Goal: Contribute content: Contribute content

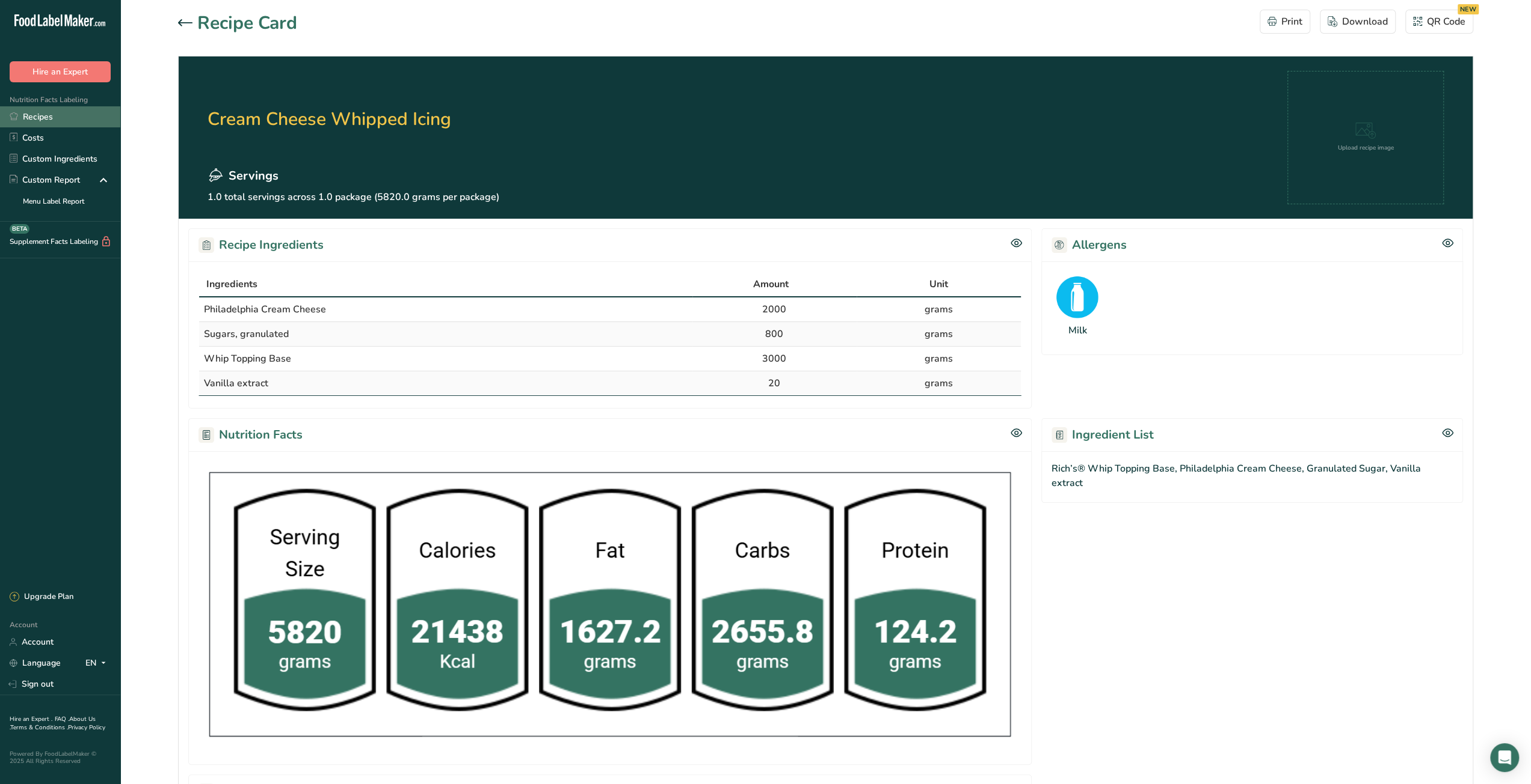
click at [54, 112] on link "Recipes" at bounding box center [60, 117] width 120 height 21
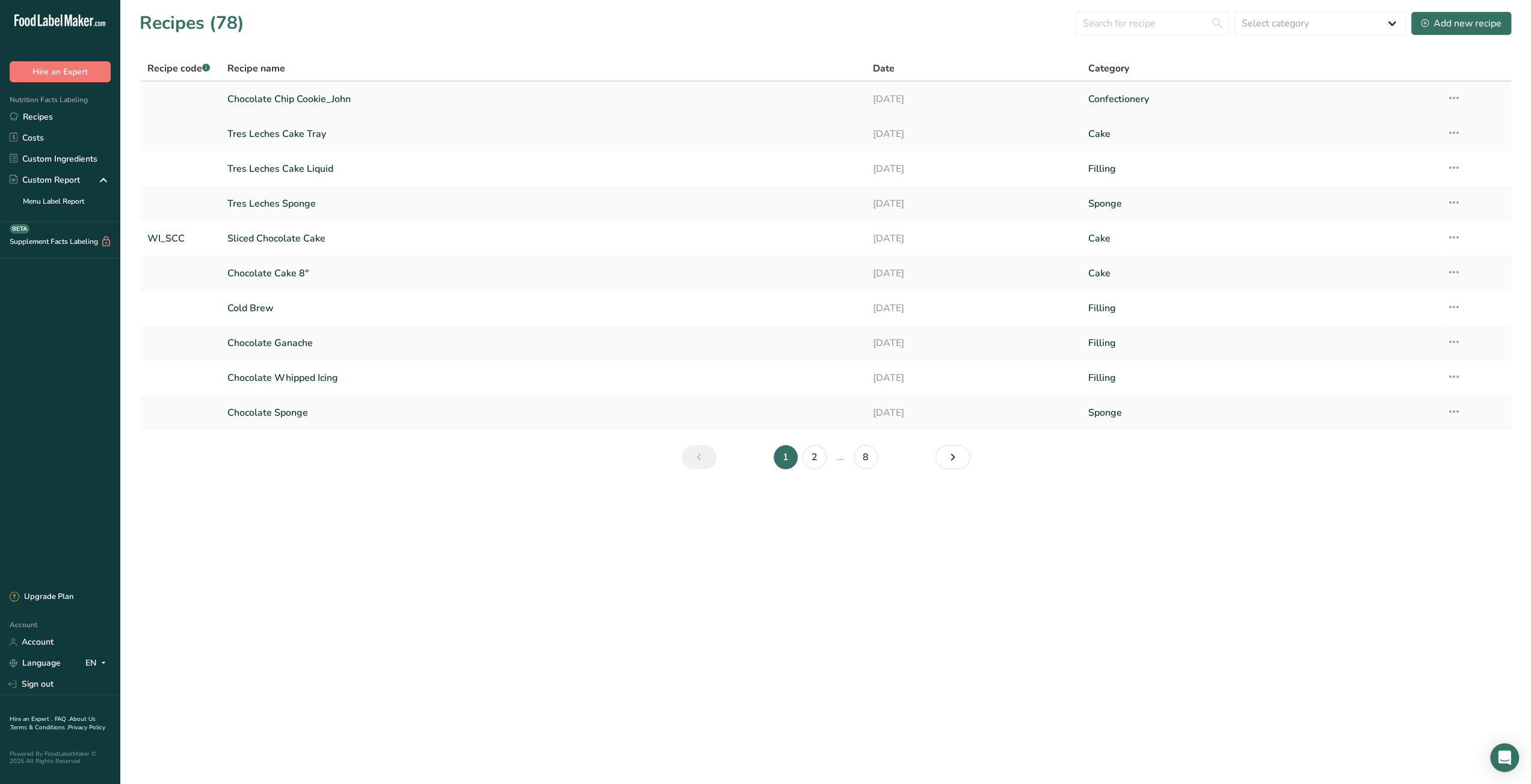
click at [302, 103] on link "Chocolate Chip Cookie_John" at bounding box center [543, 99] width 631 height 25
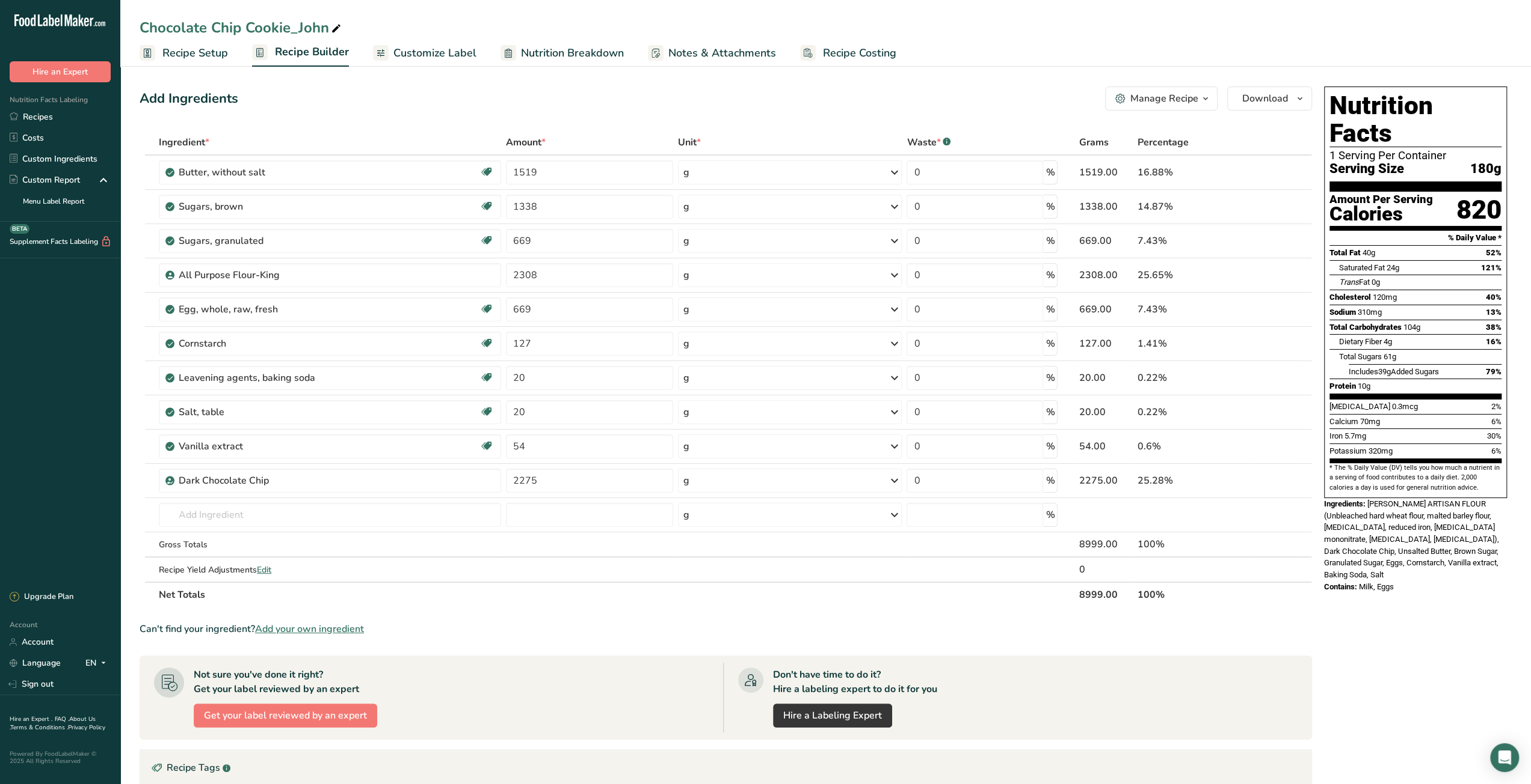
click at [863, 55] on span "Recipe Costing" at bounding box center [859, 53] width 73 height 16
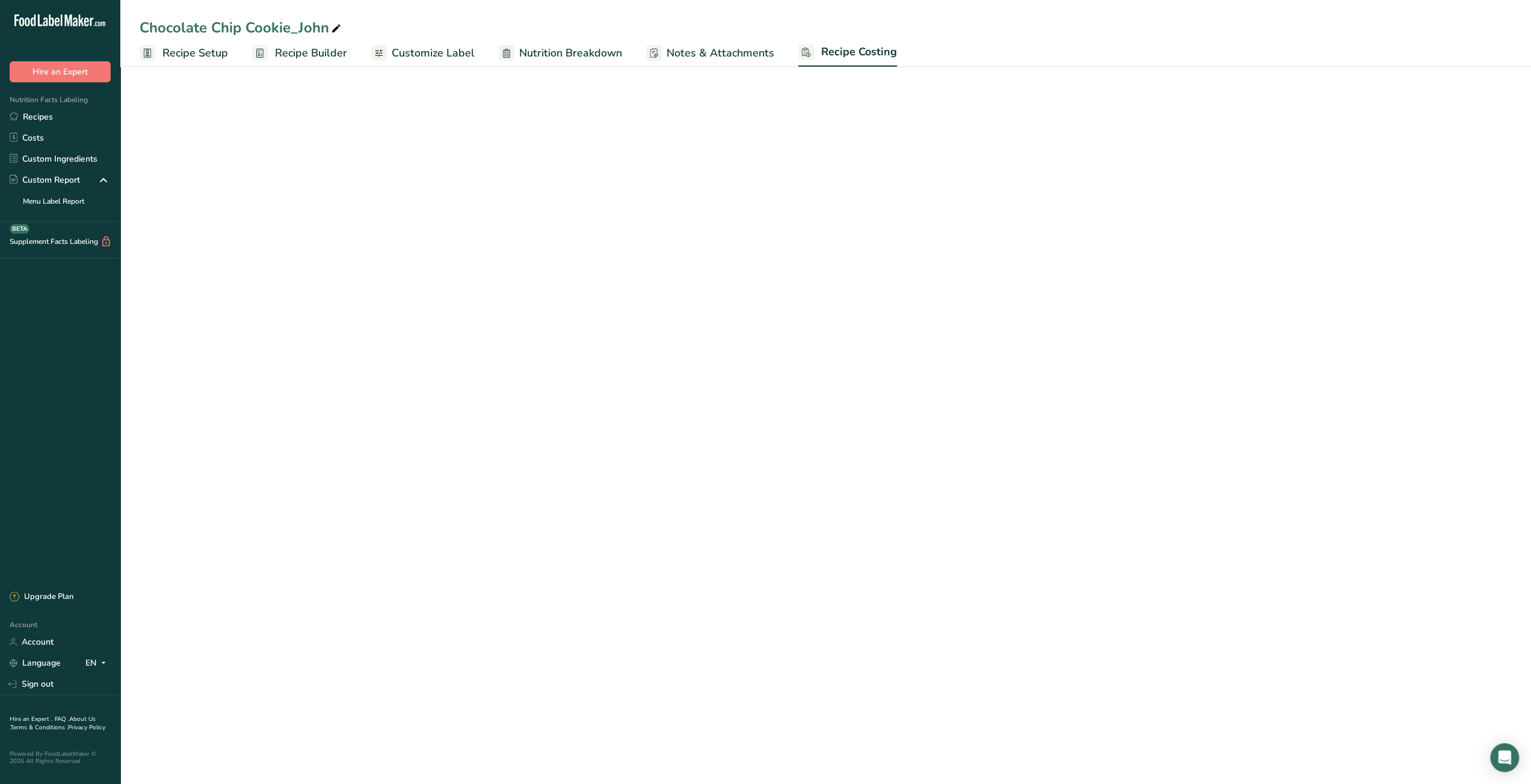
select select "12"
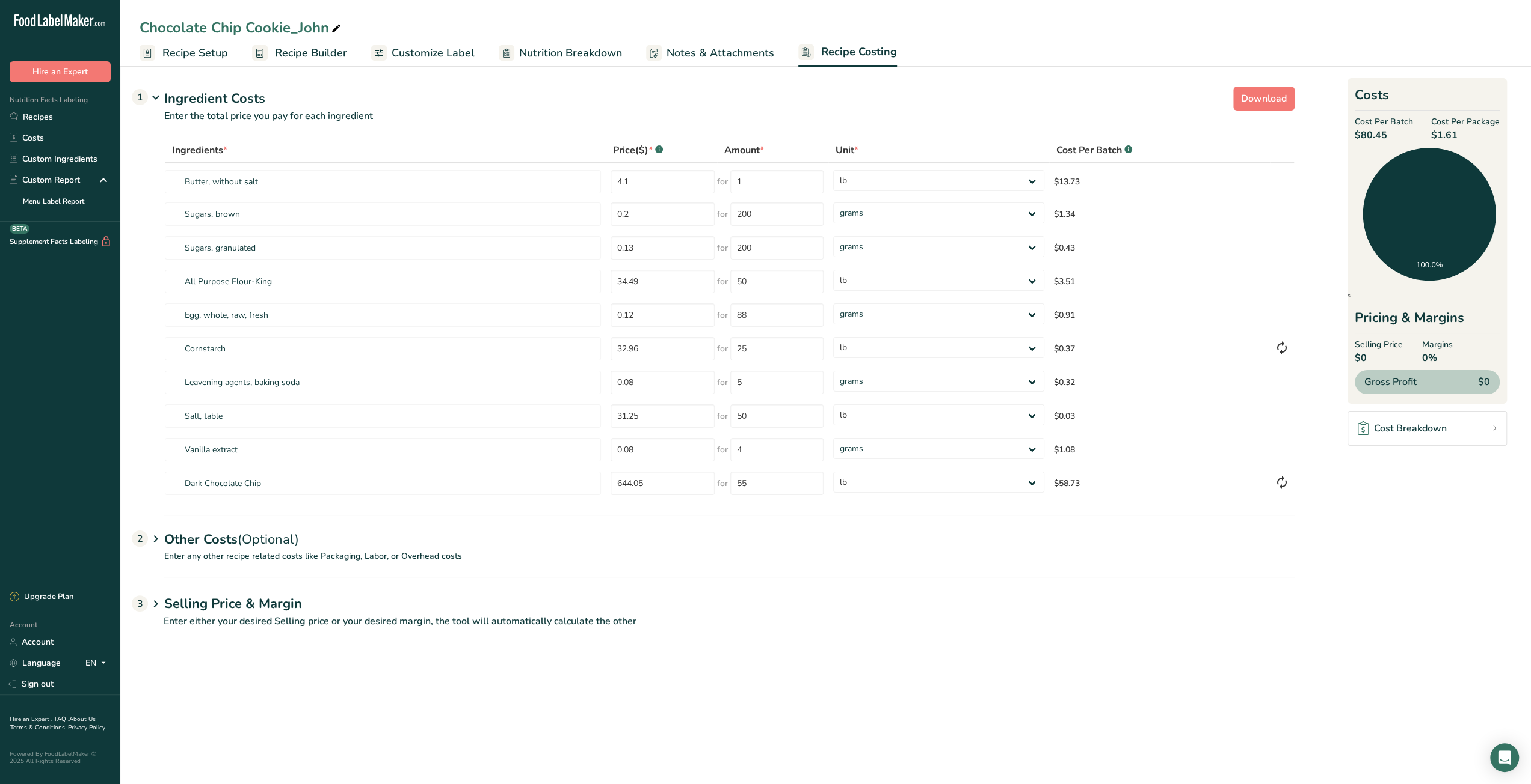
drag, startPoint x: 1439, startPoint y: 134, endPoint x: 1461, endPoint y: 134, distance: 22.0
click at [1461, 134] on span "$1.61" at bounding box center [1465, 135] width 69 height 14
click at [39, 114] on link "Recipes" at bounding box center [60, 117] width 120 height 21
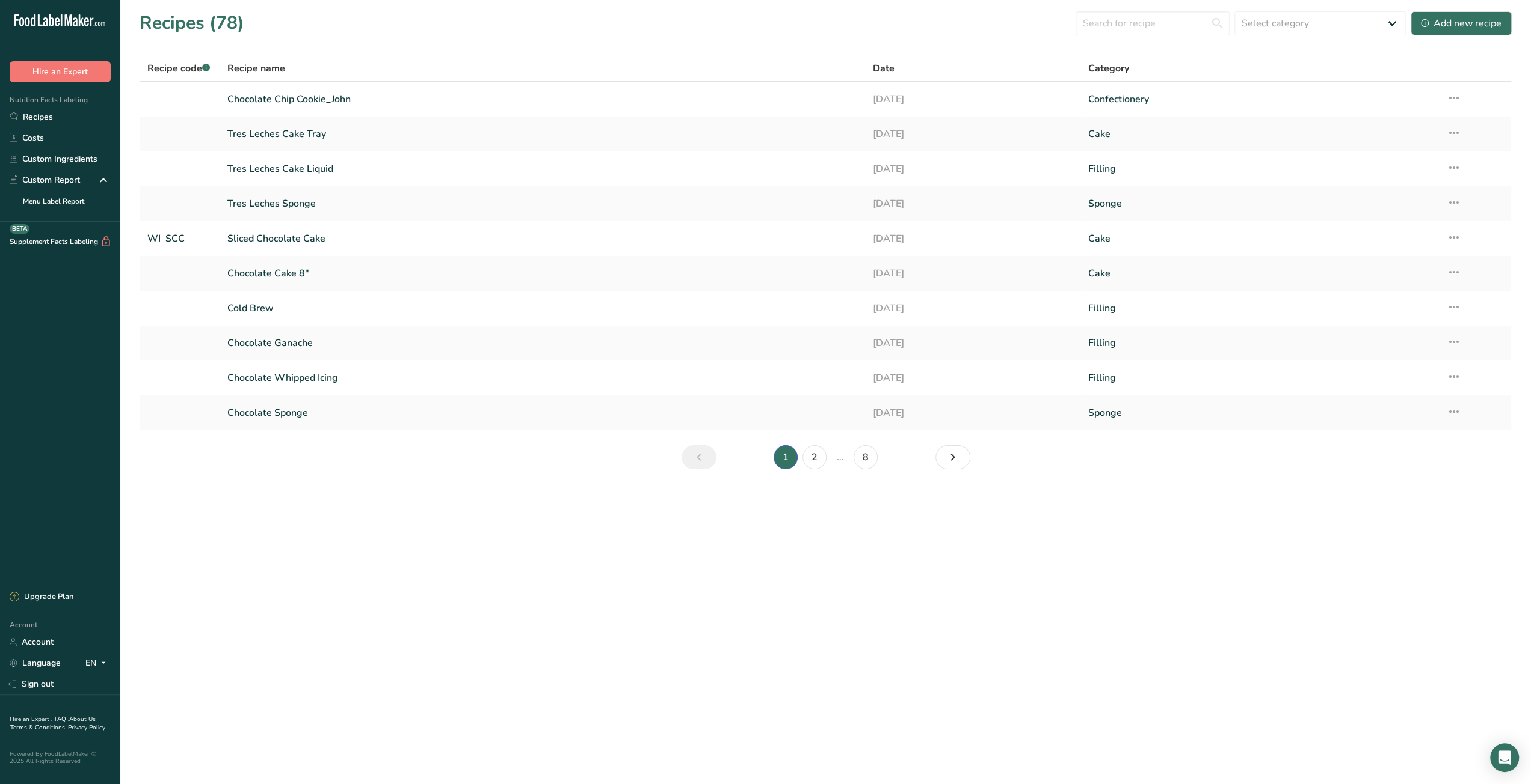
click at [1469, 568] on main "Recipes (78) Select category All Baked Goods [GEOGRAPHIC_DATA] Cake Confectione…" at bounding box center [766, 392] width 1531 height 784
click at [1471, 21] on div "Add new recipe" at bounding box center [1461, 23] width 80 height 14
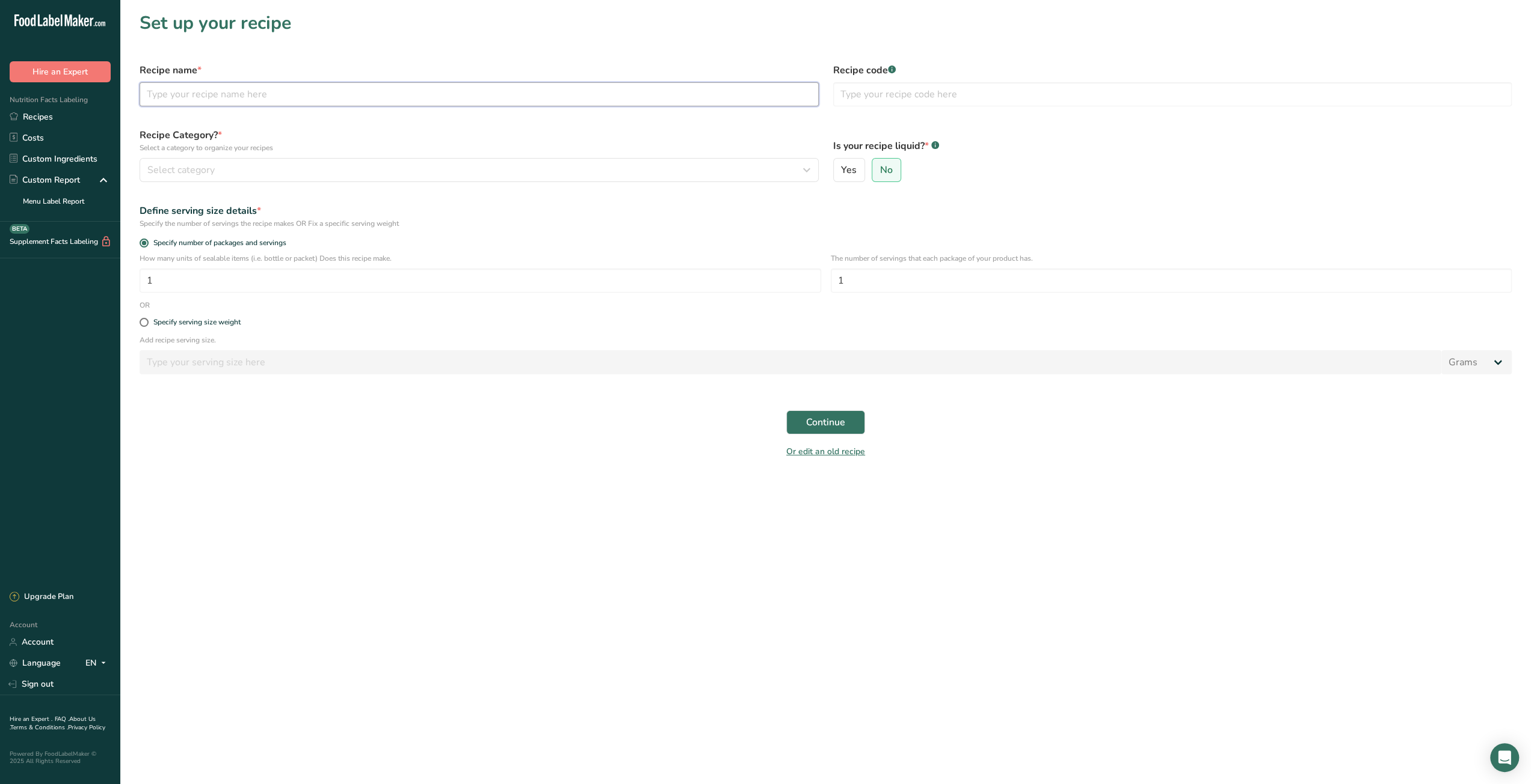
click at [620, 98] on input "text" at bounding box center [478, 94] width 679 height 24
type input "Red Velvet Cookie_John"
click at [441, 169] on div "Select category" at bounding box center [475, 170] width 656 height 14
click at [298, 232] on span "Custom Categories .a-a{fill:#347362;}.b-a{fill:#fff;}" at bounding box center [307, 231] width 93 height 14
click at [226, 229] on span "Standard Categories" at bounding box center [195, 231] width 91 height 14
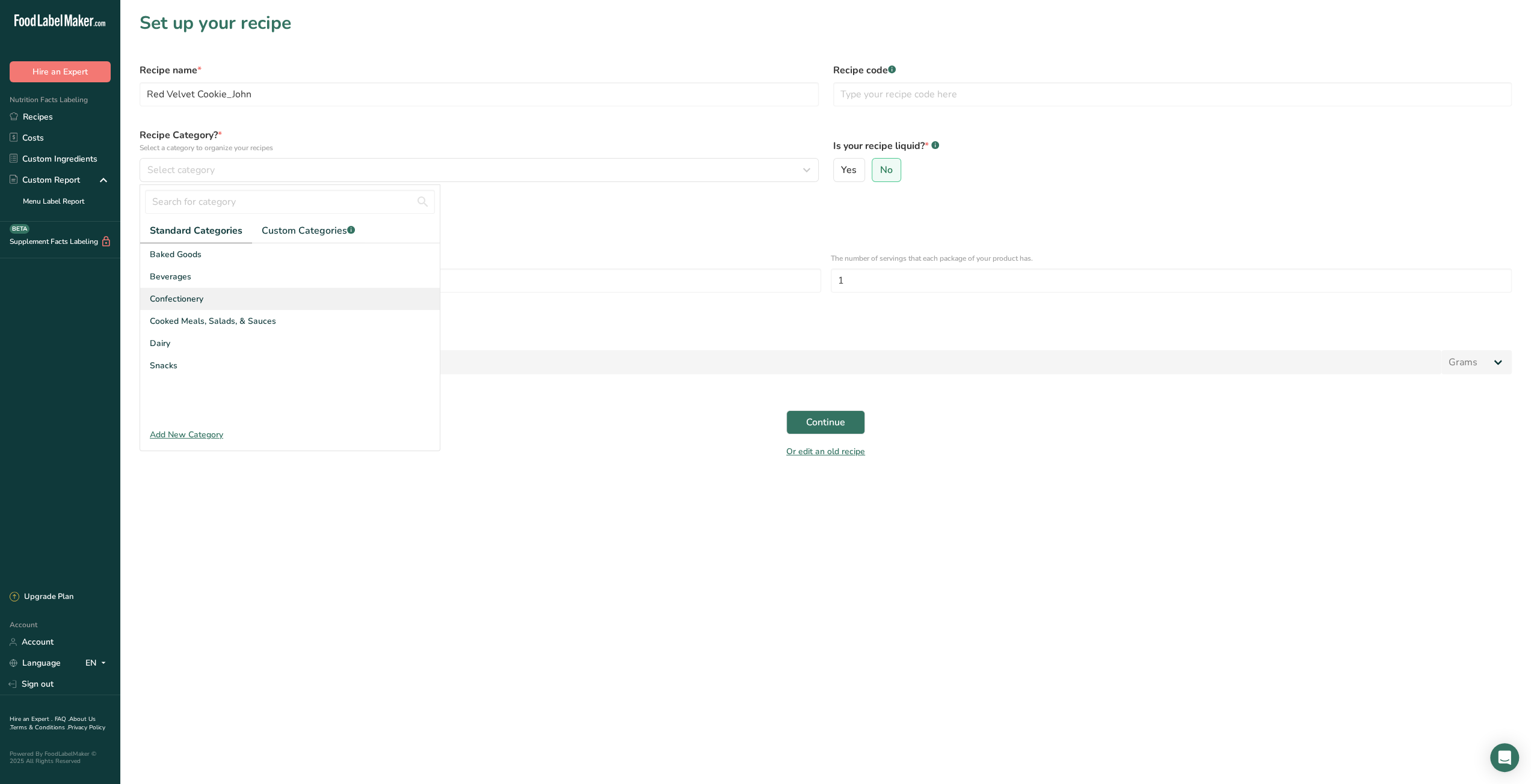
click at [184, 297] on span "Confectionery" at bounding box center [176, 299] width 53 height 13
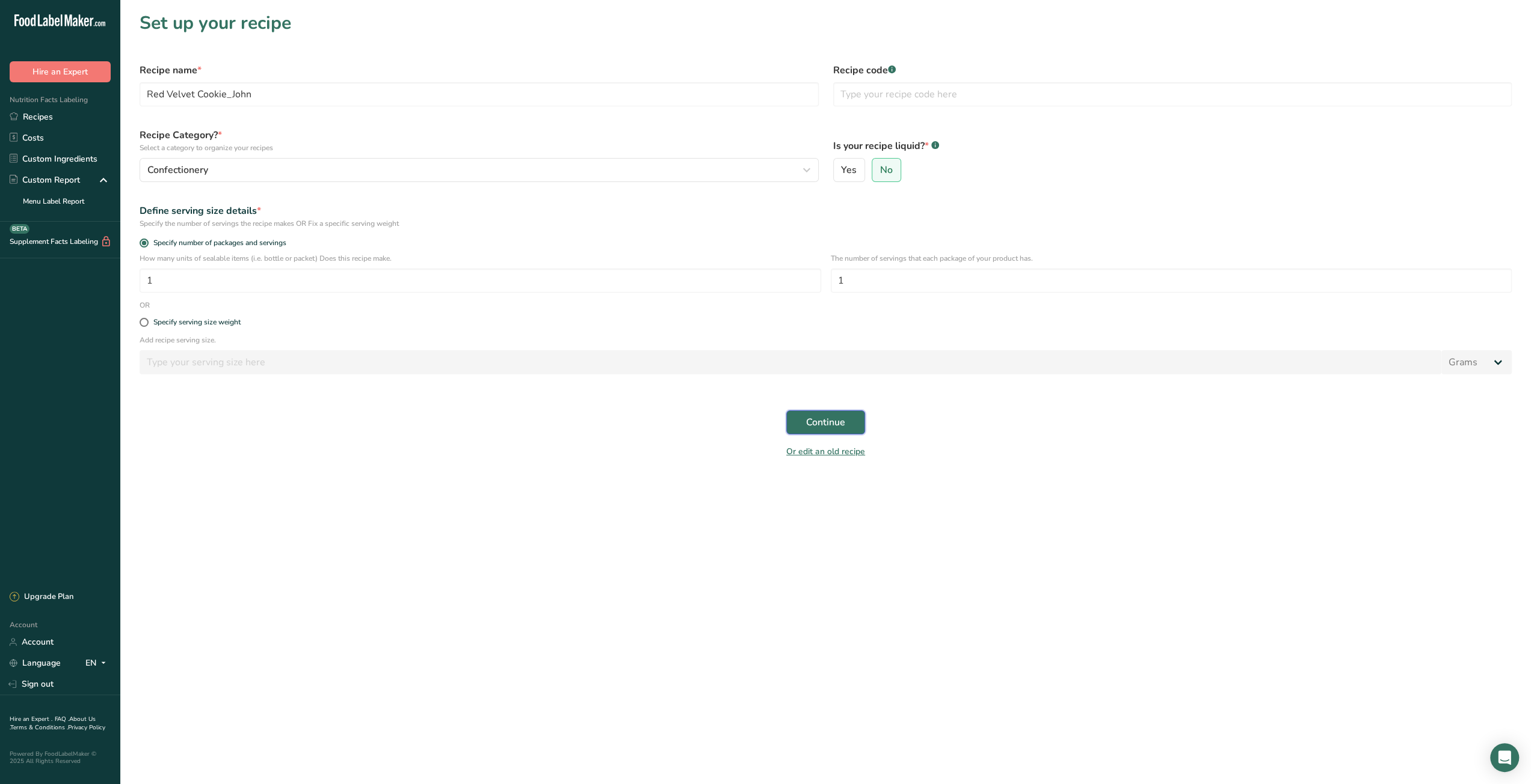
click at [837, 426] on span "Continue" at bounding box center [825, 423] width 39 height 14
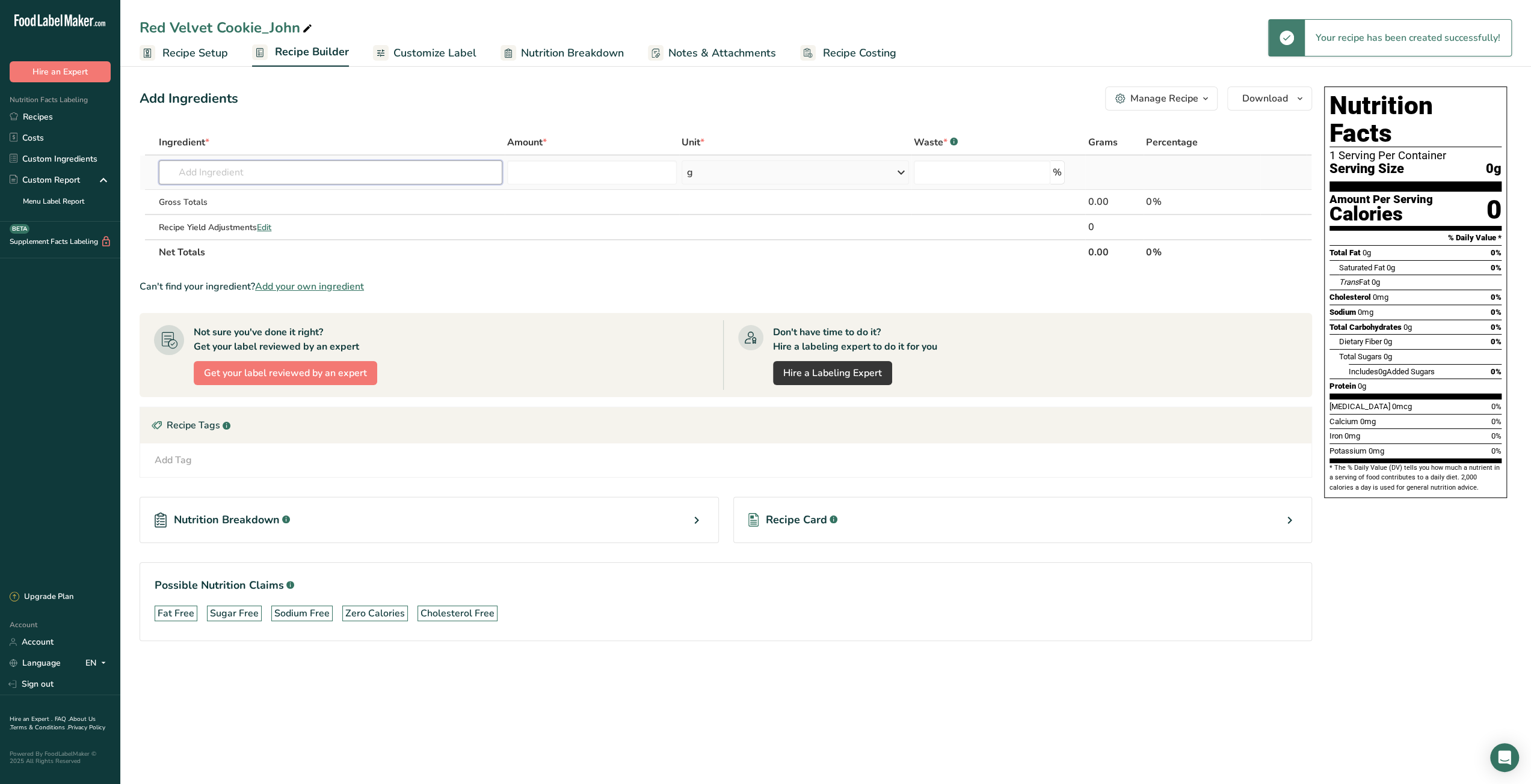
click at [202, 175] on input "text" at bounding box center [331, 173] width 343 height 24
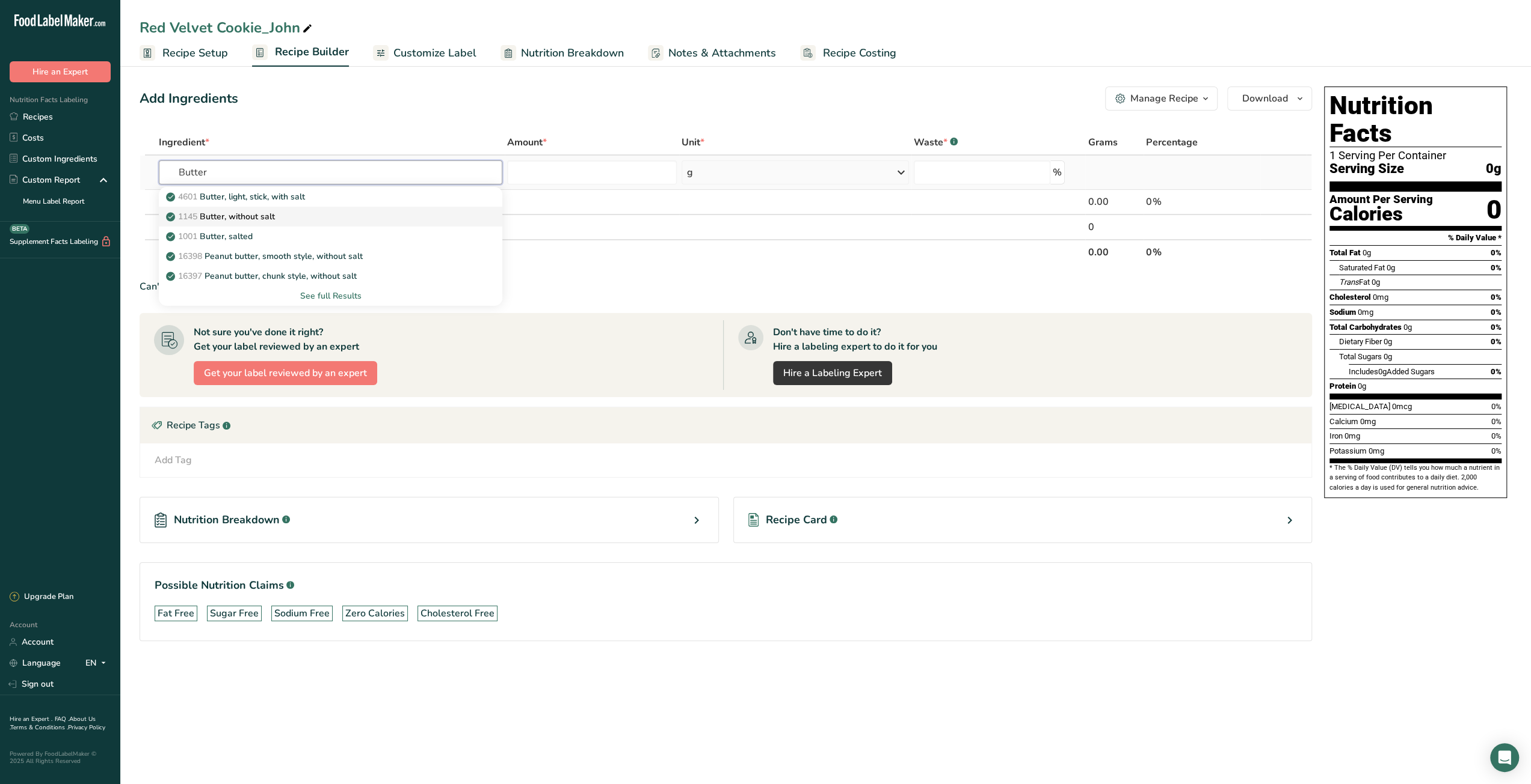
type input "Butter"
click at [228, 219] on p "1145 Butter, without salt" at bounding box center [221, 217] width 107 height 13
type input "Butter, without salt"
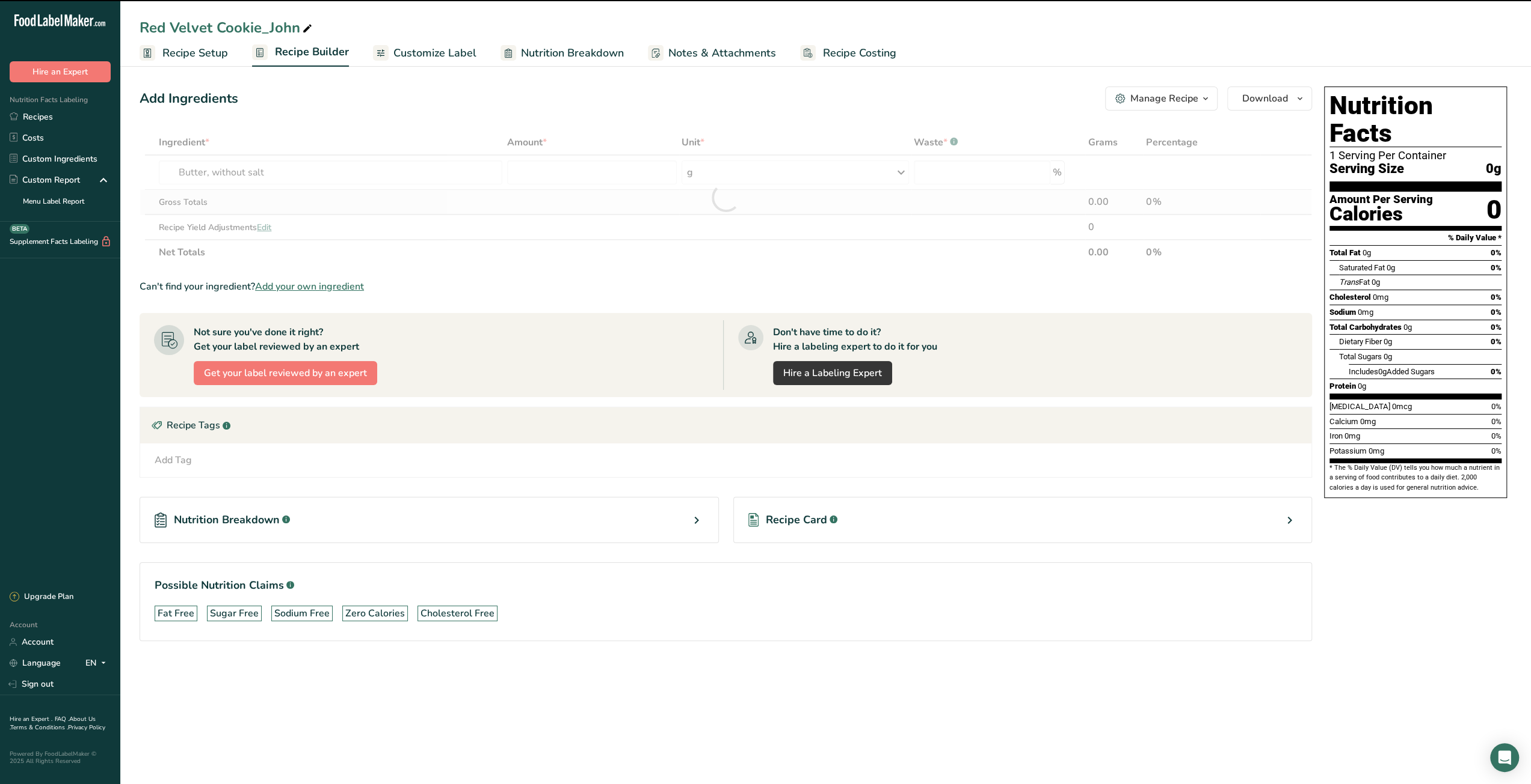
type input "0"
